Goal: Check status: Check status

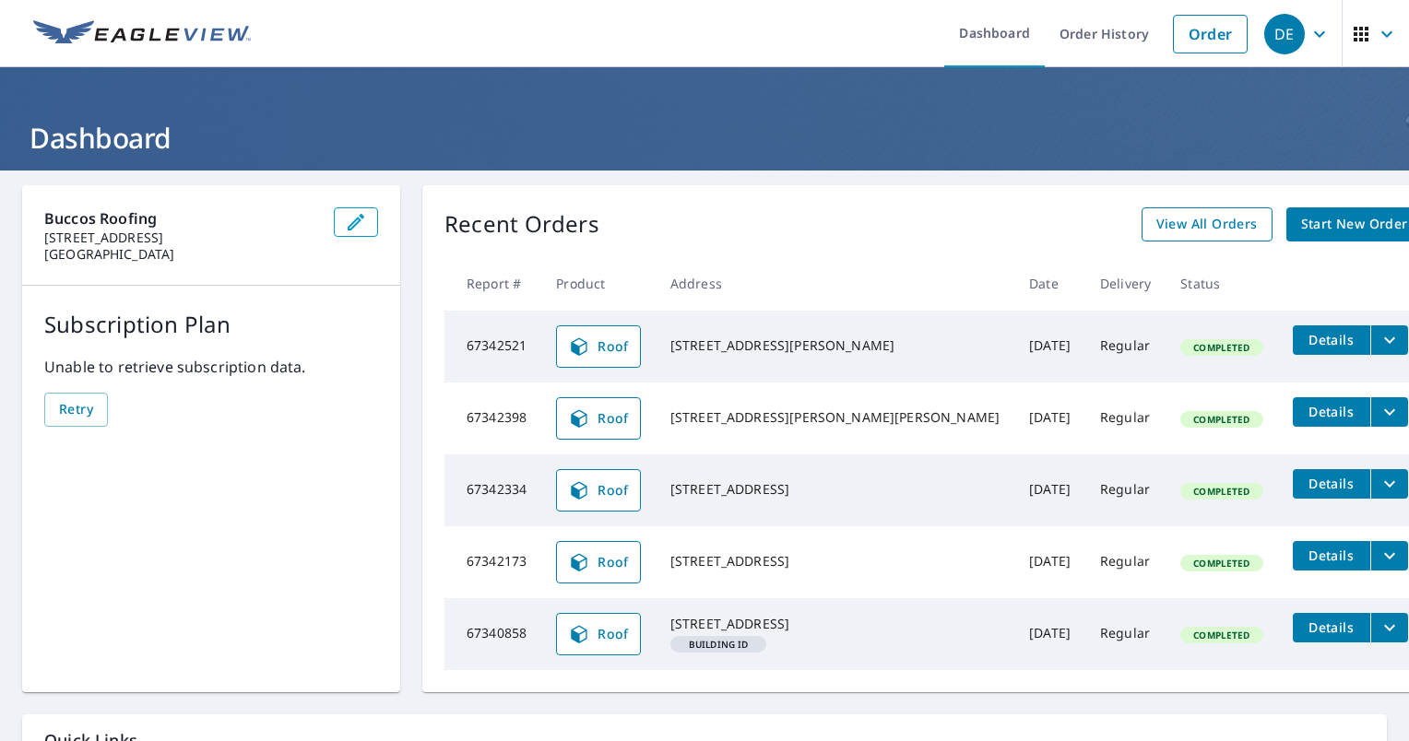
click at [1156, 230] on span "View All Orders" at bounding box center [1206, 224] width 101 height 23
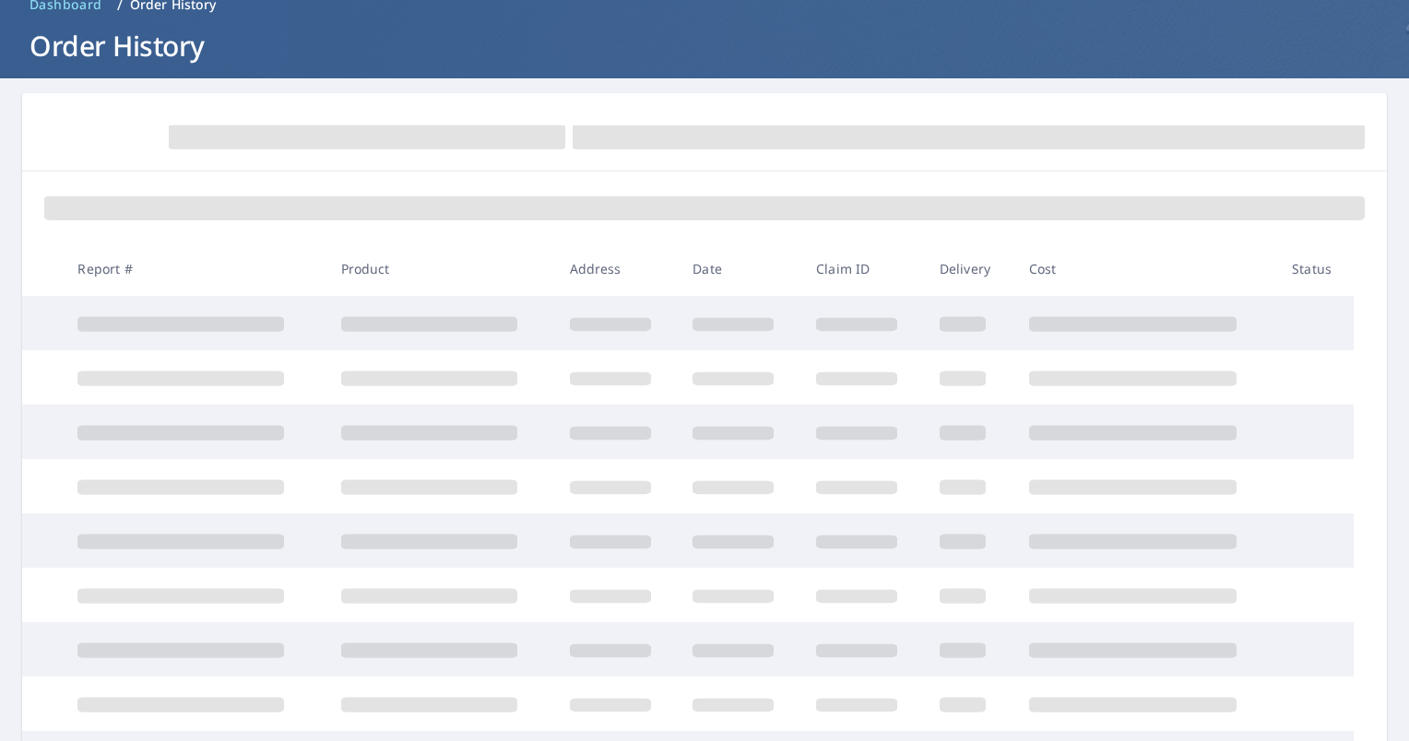
scroll to position [325, 0]
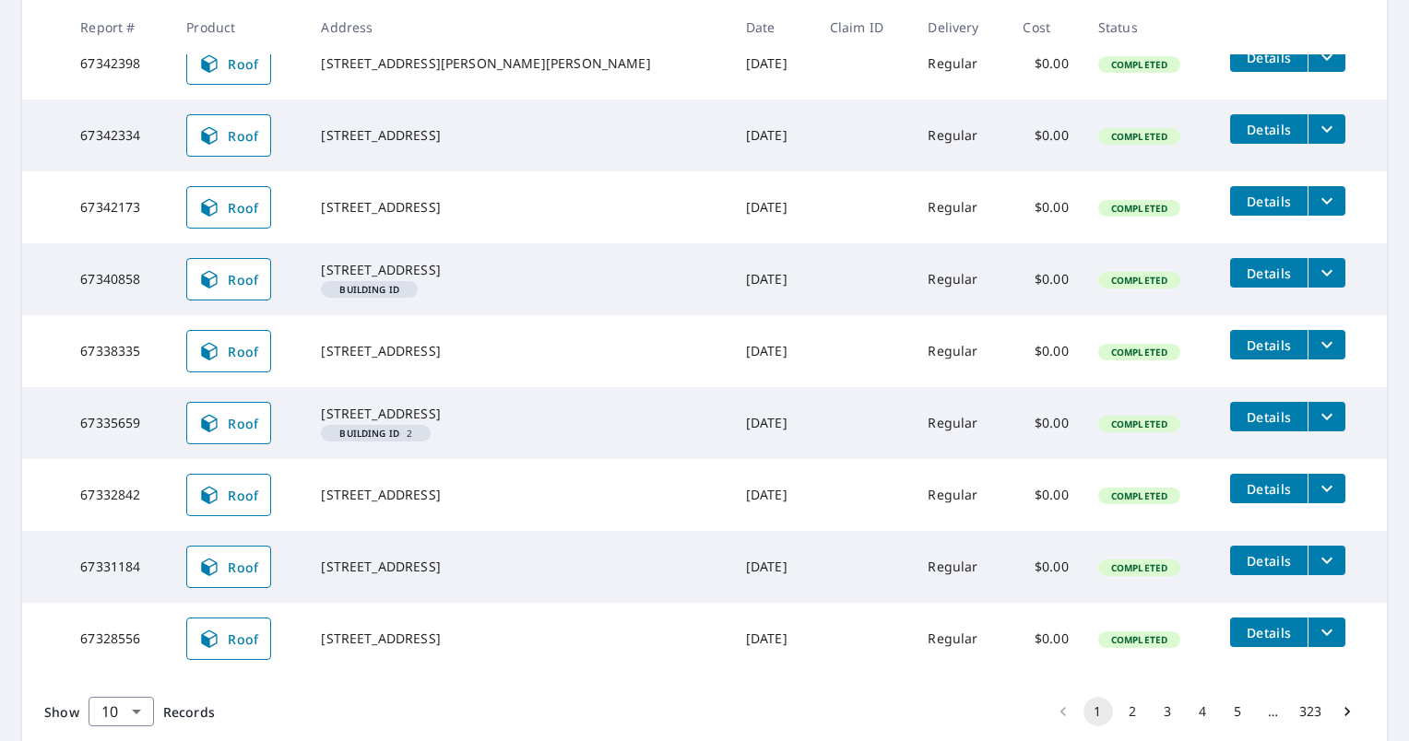
scroll to position [545, 0]
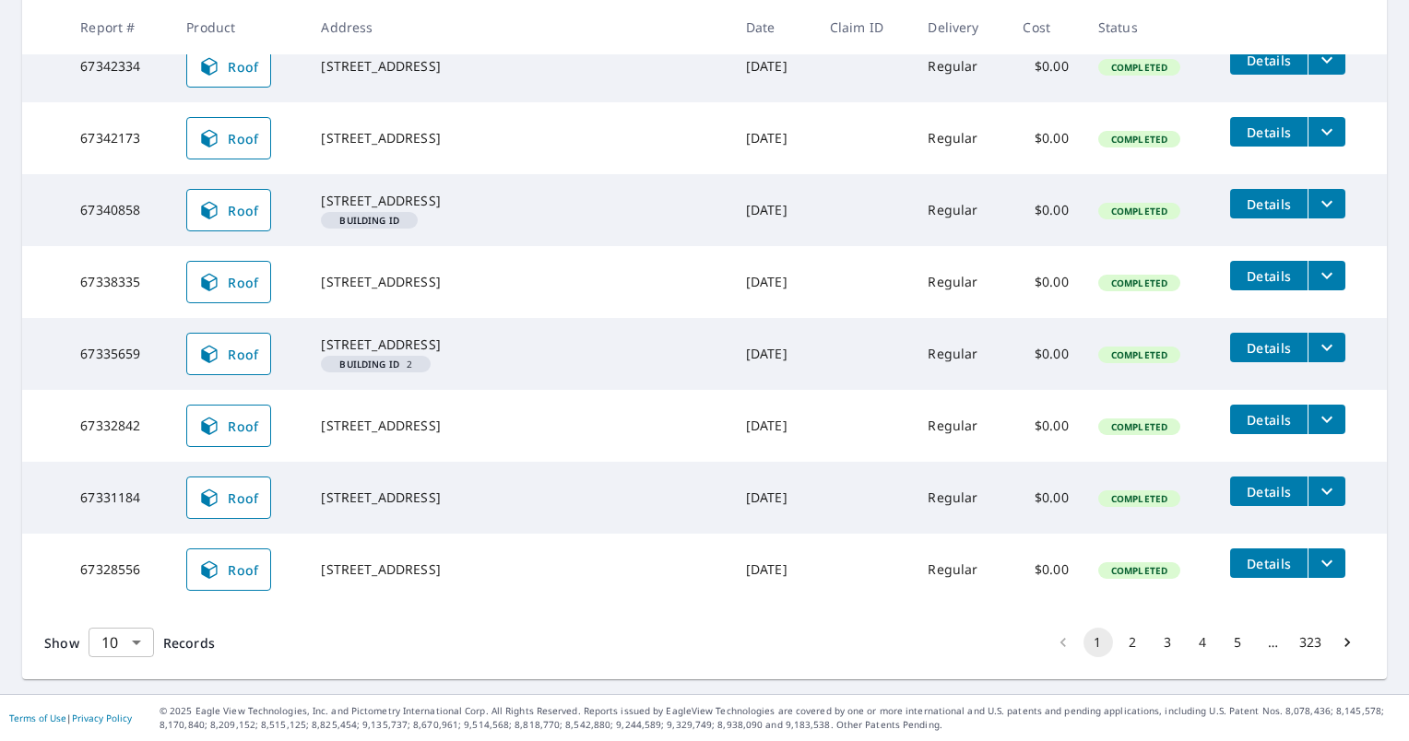
click at [136, 634] on body "DE DE Dashboard Order History Order DE Dashboard / Order History Order History …" at bounding box center [704, 370] width 1409 height 741
click at [137, 696] on li "100" at bounding box center [120, 702] width 65 height 33
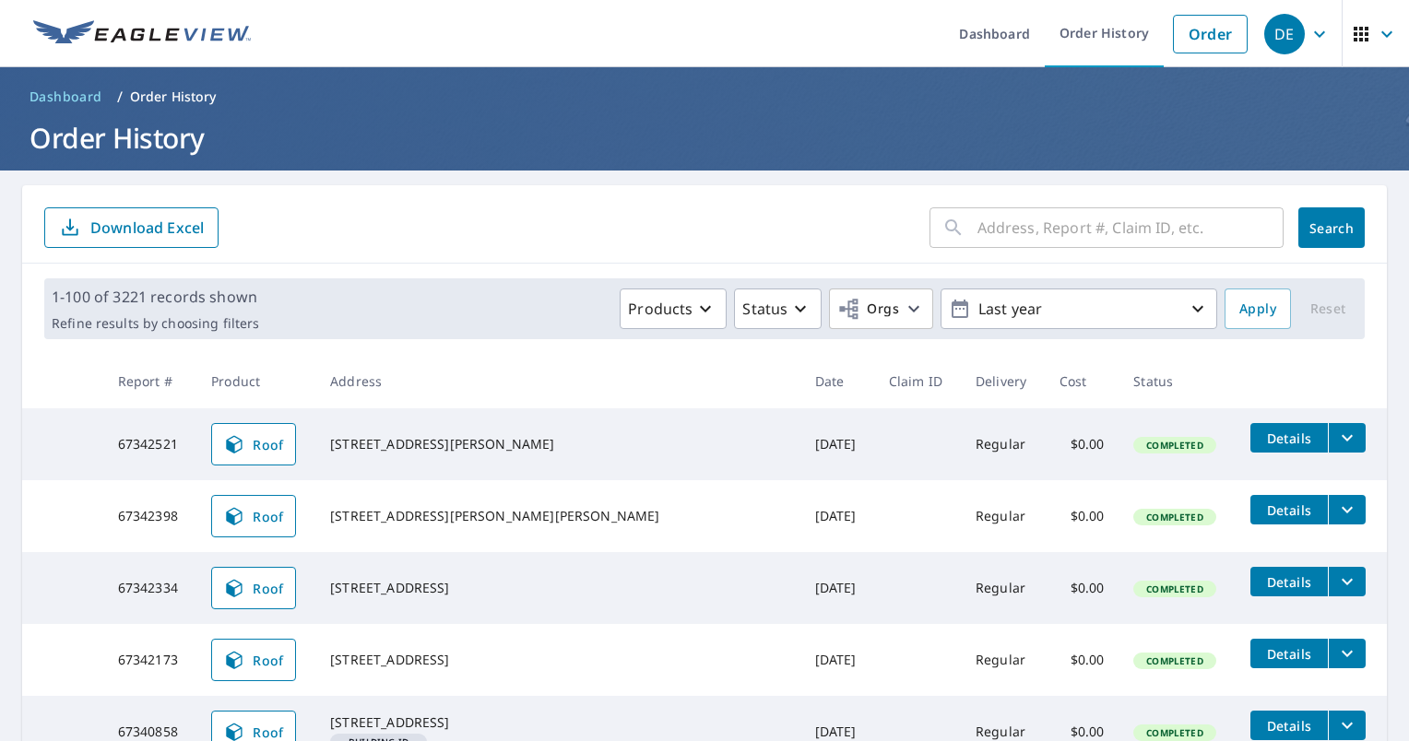
click at [946, 225] on icon at bounding box center [953, 228] width 22 height 22
click at [979, 222] on input "text" at bounding box center [1130, 228] width 306 height 52
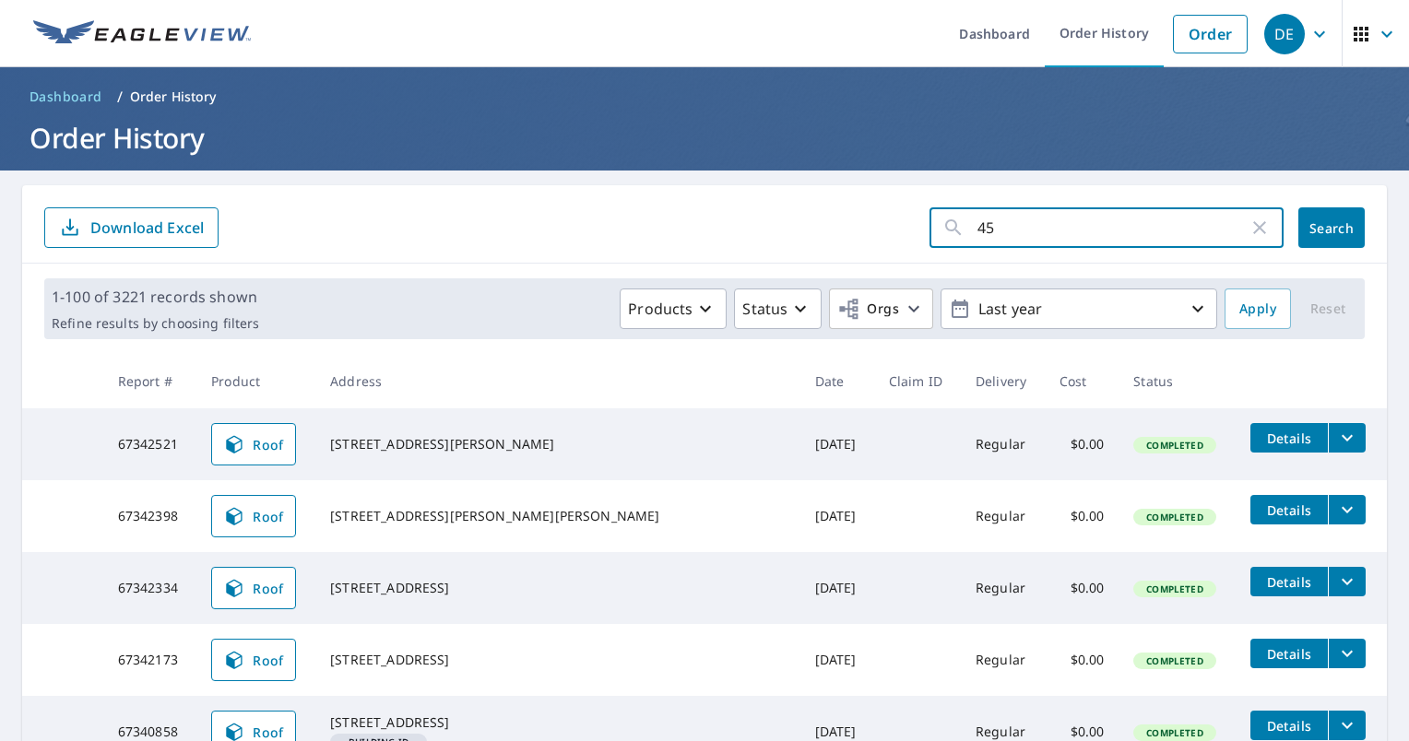
type input "4"
type input "550 [PERSON_NAME]"
click button "Search" at bounding box center [1331, 227] width 66 height 41
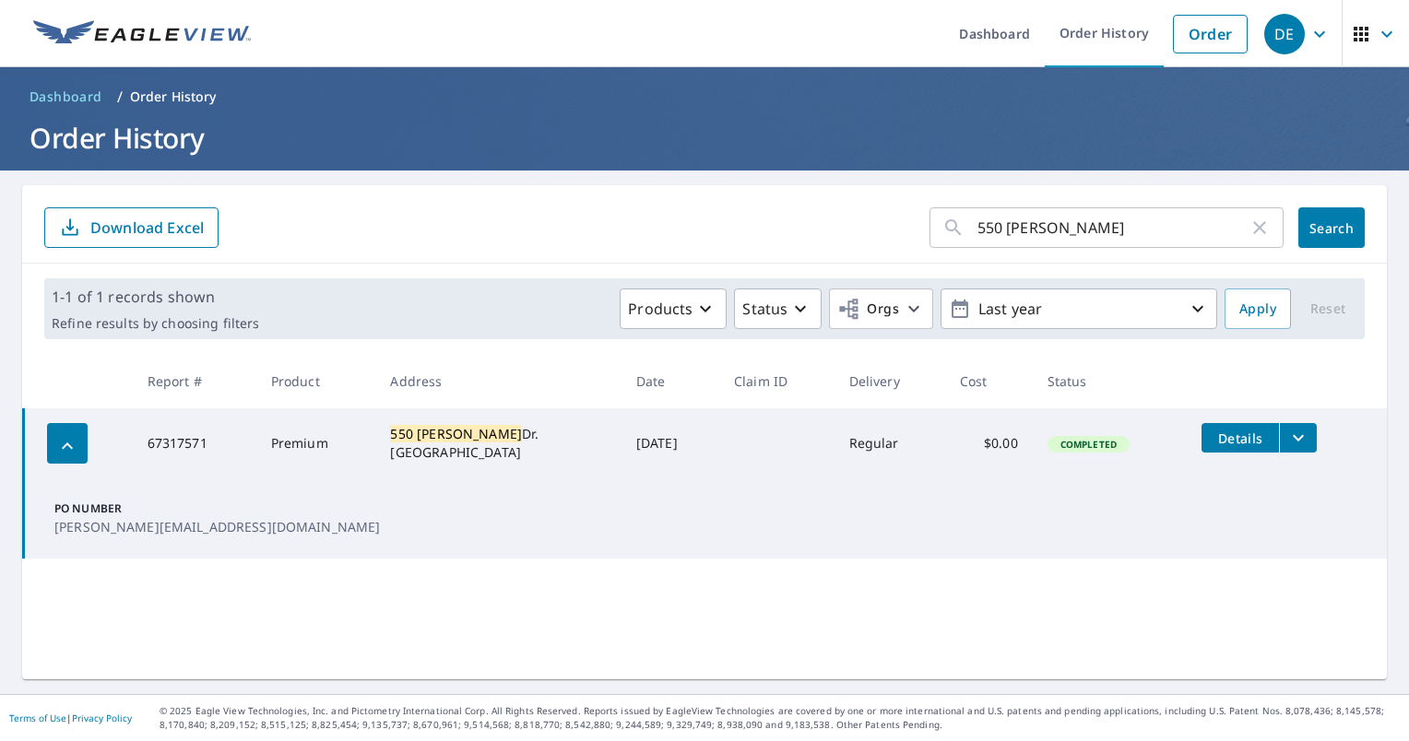
click at [240, 449] on td "67317571" at bounding box center [195, 443] width 124 height 70
click at [475, 439] on div "[STREET_ADDRESS][PERSON_NAME]" at bounding box center [498, 443] width 216 height 37
drag, startPoint x: 475, startPoint y: 439, endPoint x: 726, endPoint y: 435, distance: 251.7
click at [726, 435] on tr "67317571 Premium [STREET_ADDRESS][PERSON_NAME] [DATE] Regular $0.00 Completed D…" at bounding box center [705, 443] width 1363 height 70
click at [1263, 436] on button "Details" at bounding box center [1239, 437] width 77 height 29
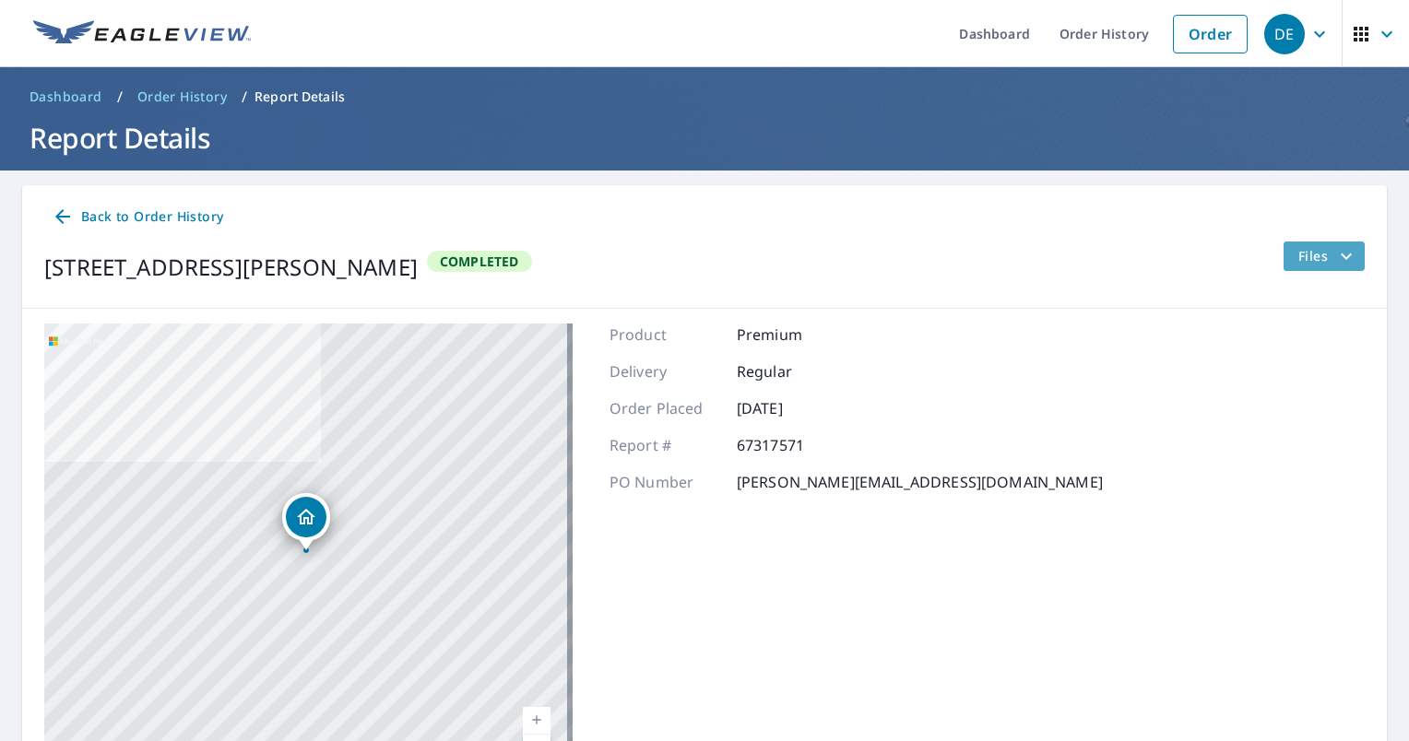
click at [1313, 262] on span "Files" at bounding box center [1327, 256] width 59 height 22
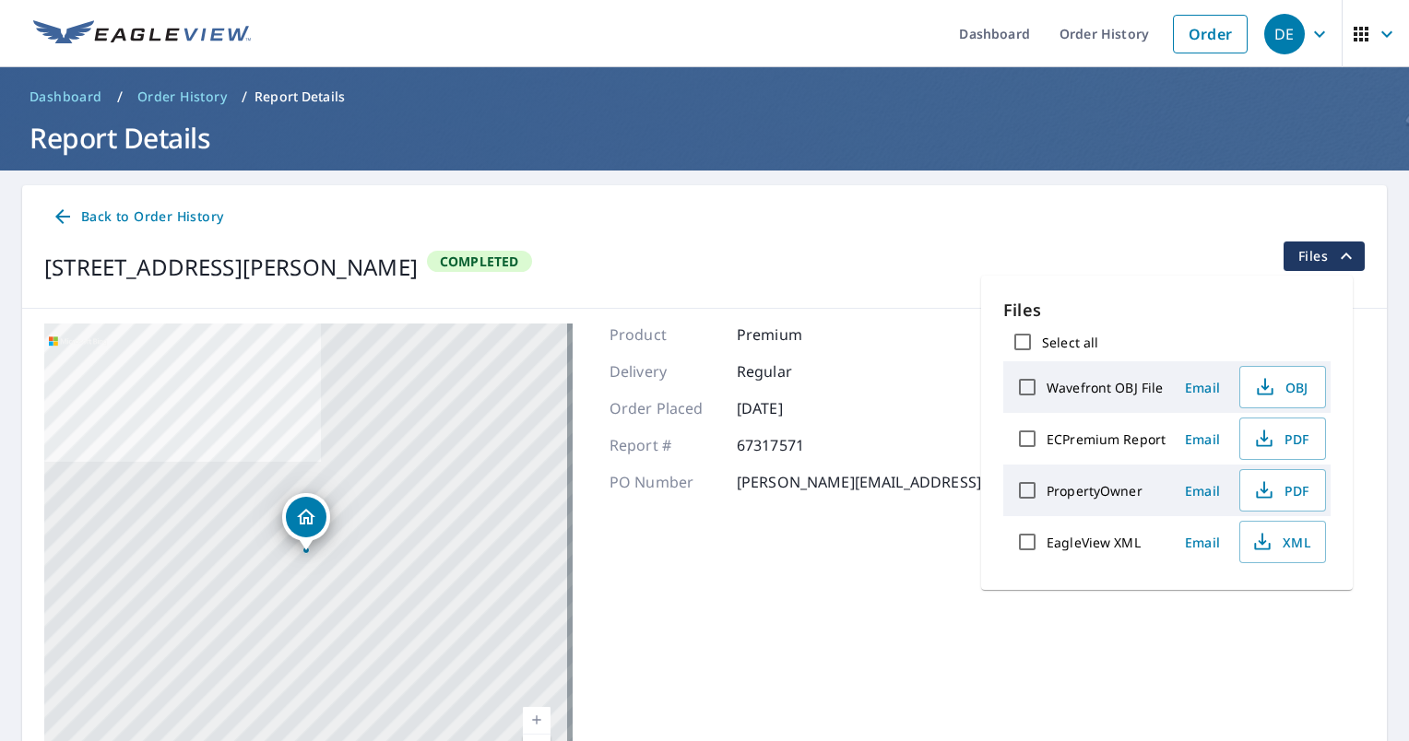
click at [1313, 262] on span "Files" at bounding box center [1327, 256] width 59 height 22
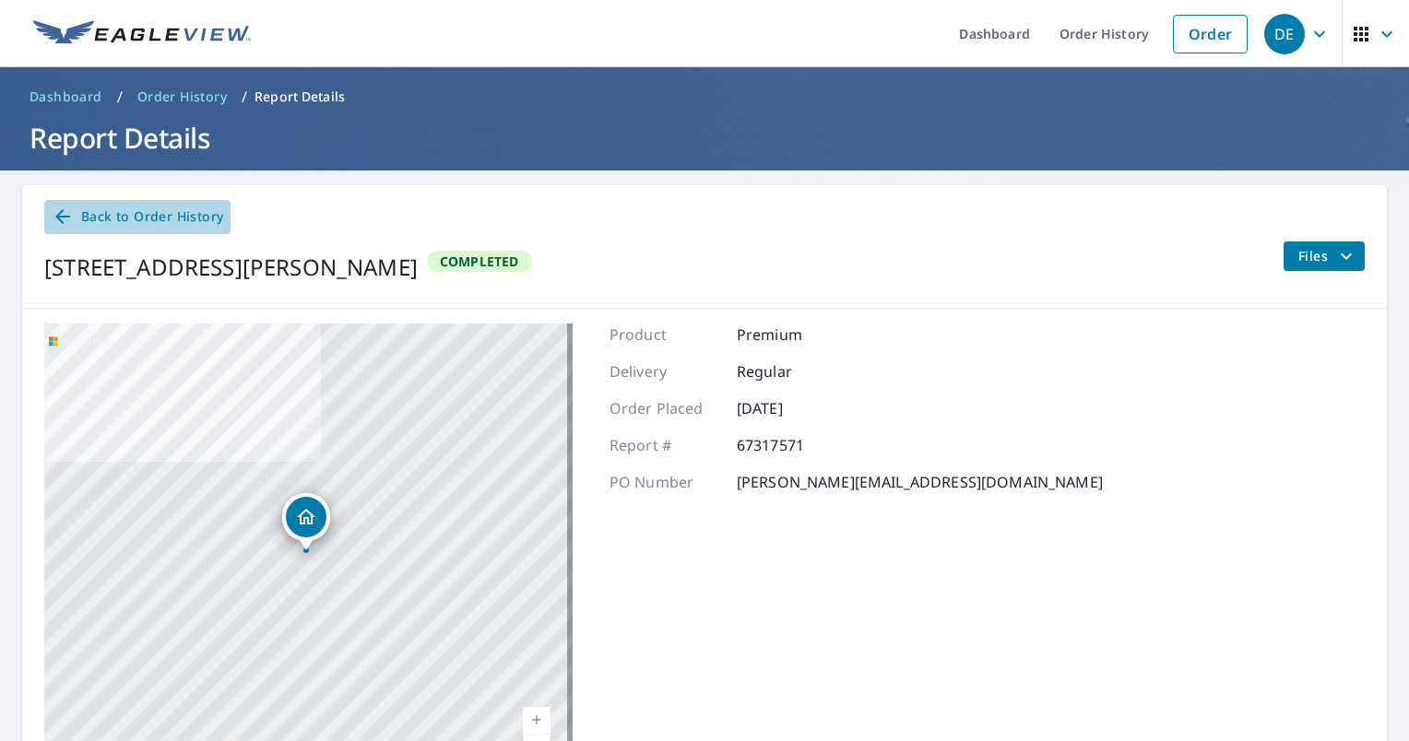
click at [108, 224] on span "Back to Order History" at bounding box center [137, 217] width 171 height 23
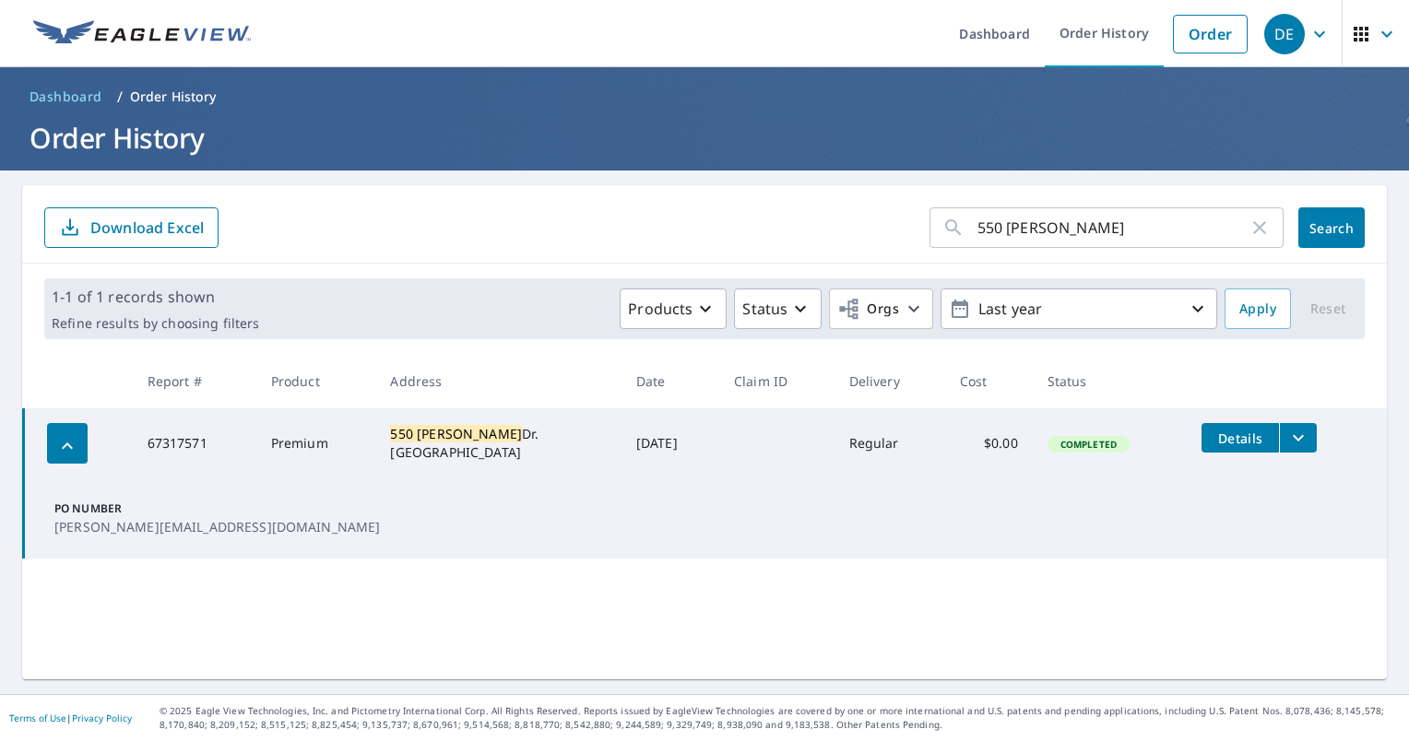
click at [295, 444] on td "Premium" at bounding box center [316, 443] width 120 height 70
drag, startPoint x: 295, startPoint y: 444, endPoint x: 327, endPoint y: 479, distance: 47.6
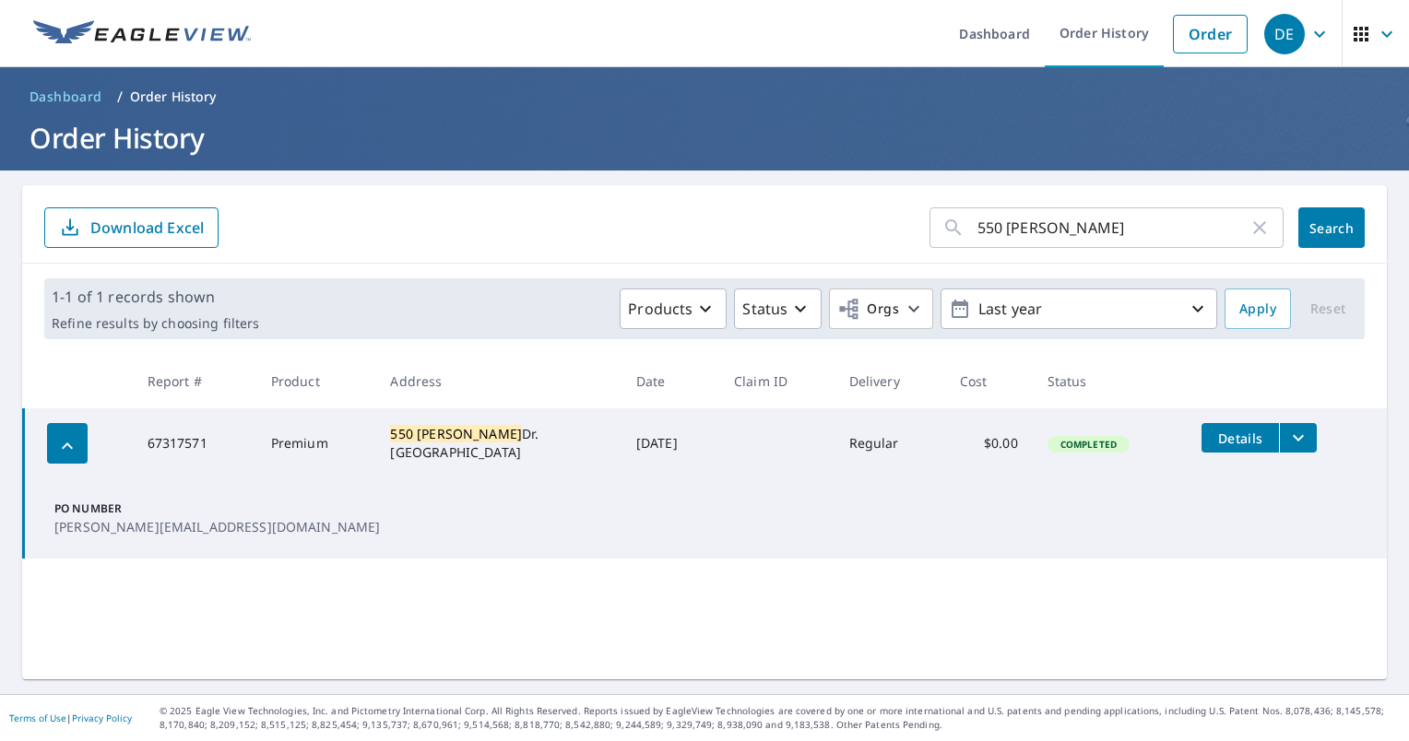
click at [327, 479] on td "PO Number [PERSON_NAME][EMAIL_ADDRESS][DOMAIN_NAME]" at bounding box center [705, 518] width 1363 height 80
click at [1118, 435] on td "Completed" at bounding box center [1109, 443] width 155 height 70
